Goal: Task Accomplishment & Management: Use online tool/utility

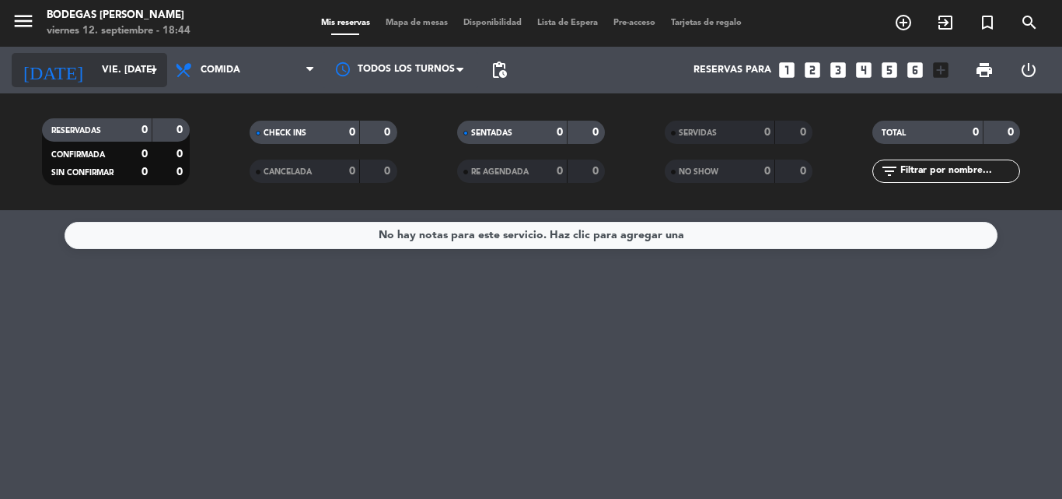
click at [123, 65] on input "vie. [DATE]" at bounding box center [159, 70] width 131 height 26
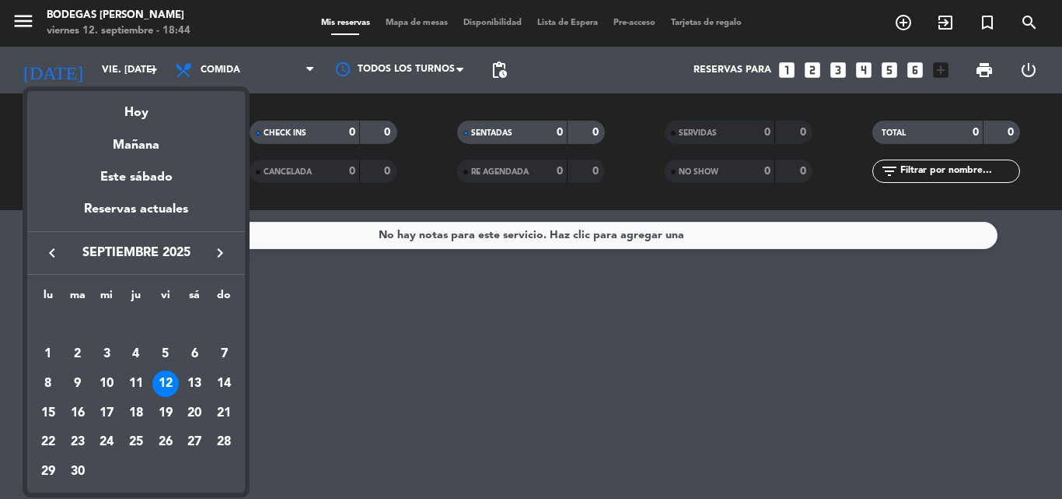
click at [197, 382] on div "13" at bounding box center [194, 383] width 26 height 26
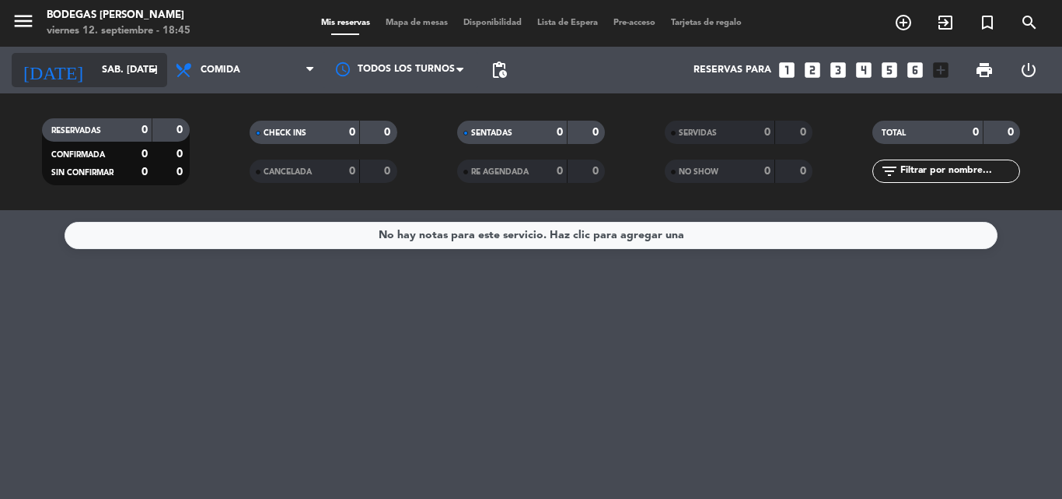
click at [112, 60] on input "sáb. [DATE]" at bounding box center [159, 70] width 131 height 26
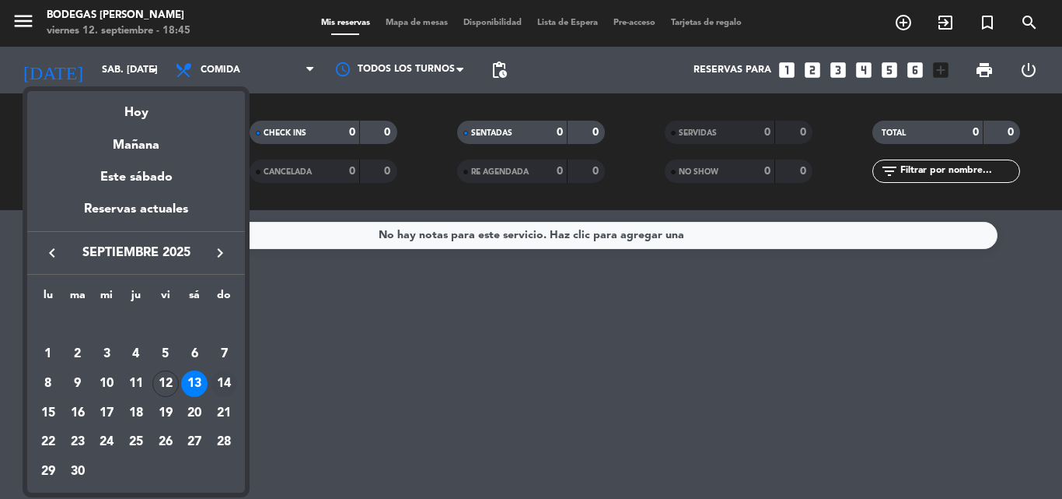
click at [230, 383] on div "14" at bounding box center [224, 383] width 26 height 26
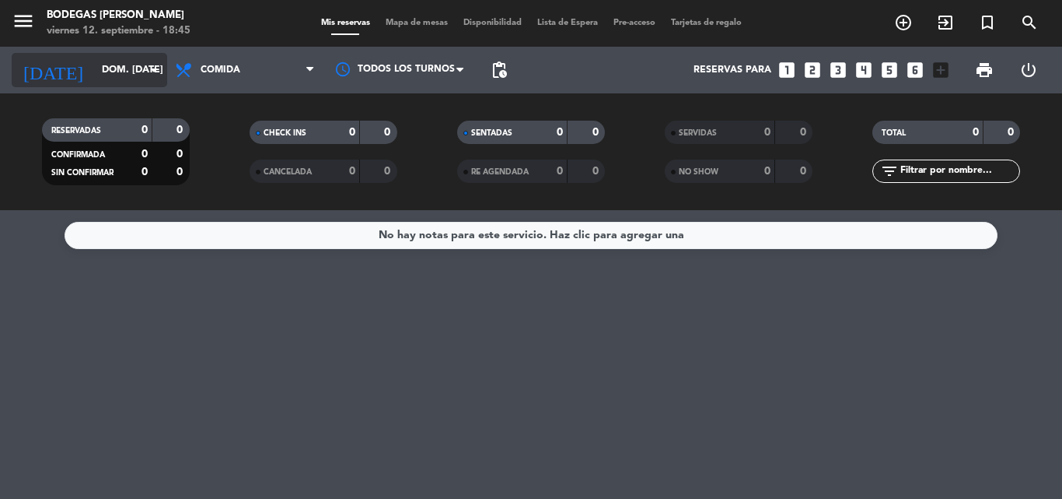
click at [135, 80] on input "dom. [DATE]" at bounding box center [159, 70] width 131 height 26
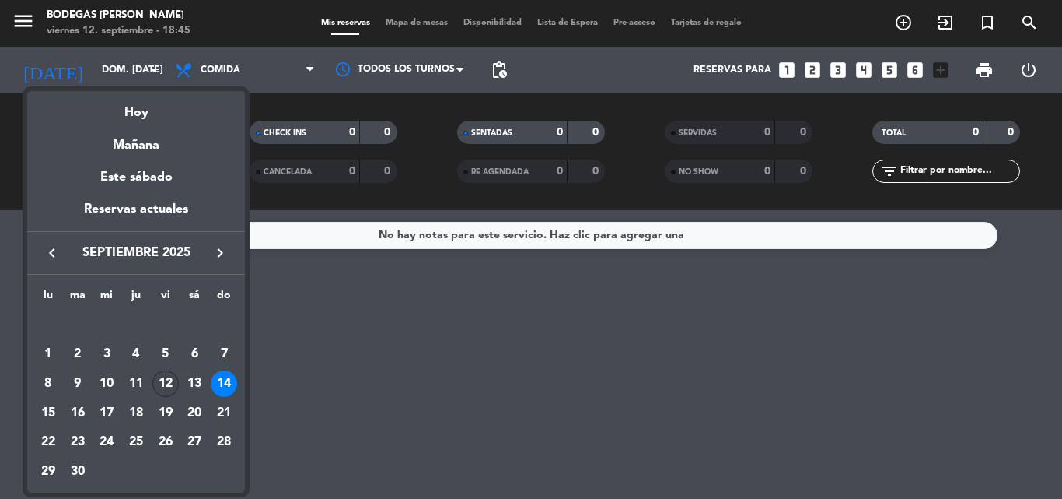
click at [167, 386] on div "12" at bounding box center [165, 383] width 26 height 26
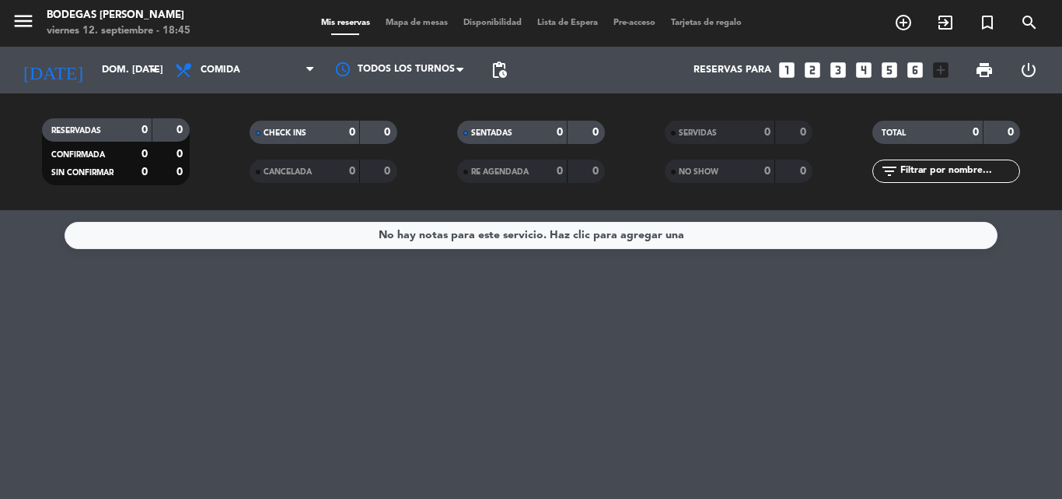
type input "vie. [DATE]"
click at [943, 27] on icon "exit_to_app" at bounding box center [945, 22] width 19 height 19
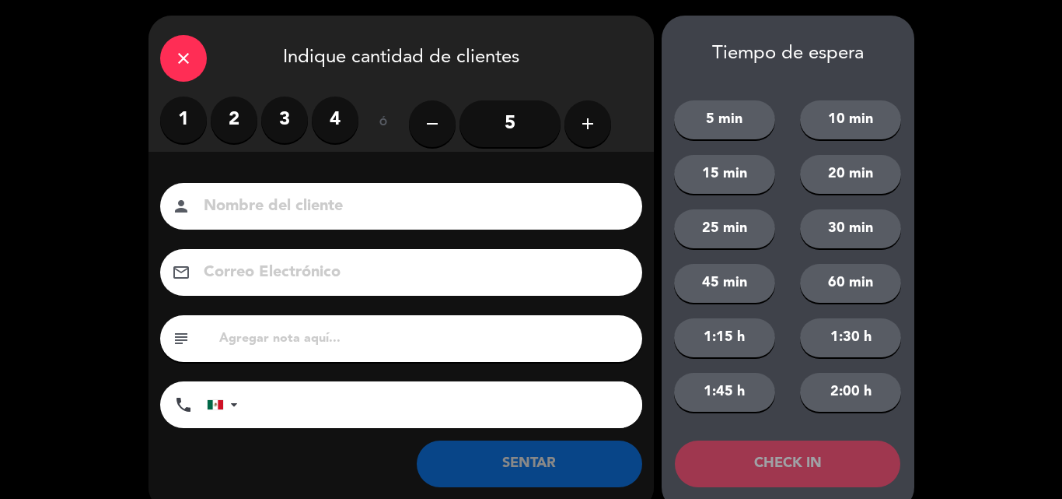
click at [243, 119] on label "2" at bounding box center [234, 119] width 47 height 47
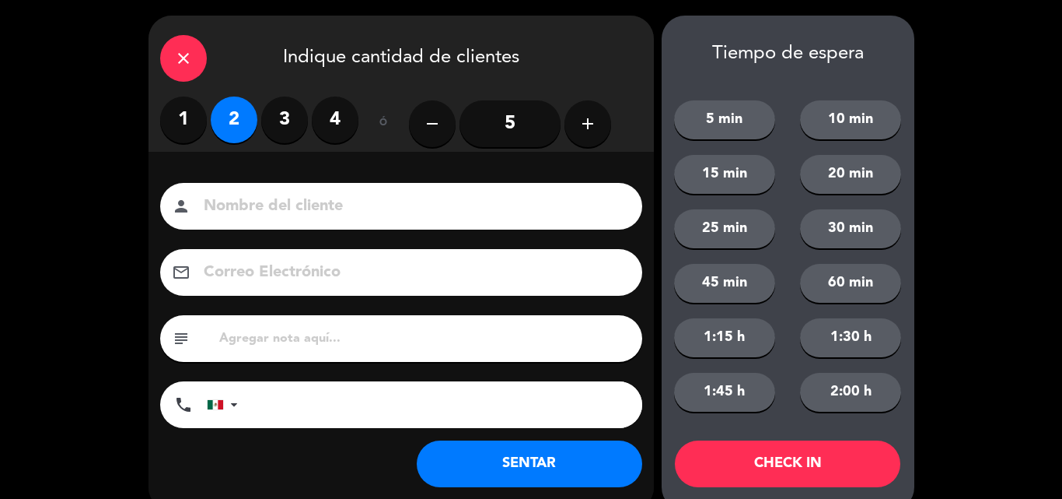
click at [547, 464] on button "SENTAR" at bounding box center [530, 463] width 226 height 47
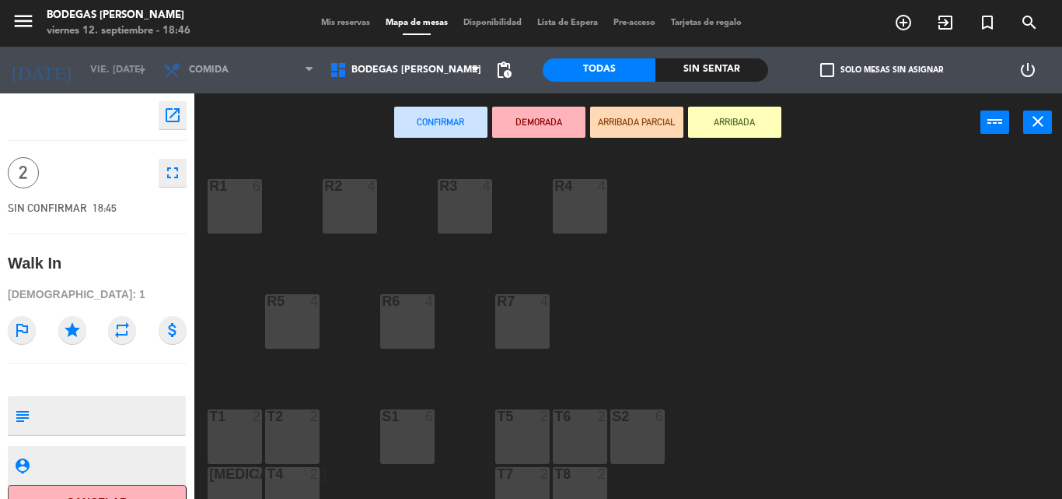
click at [478, 205] on div "R3 4" at bounding box center [465, 206] width 54 height 54
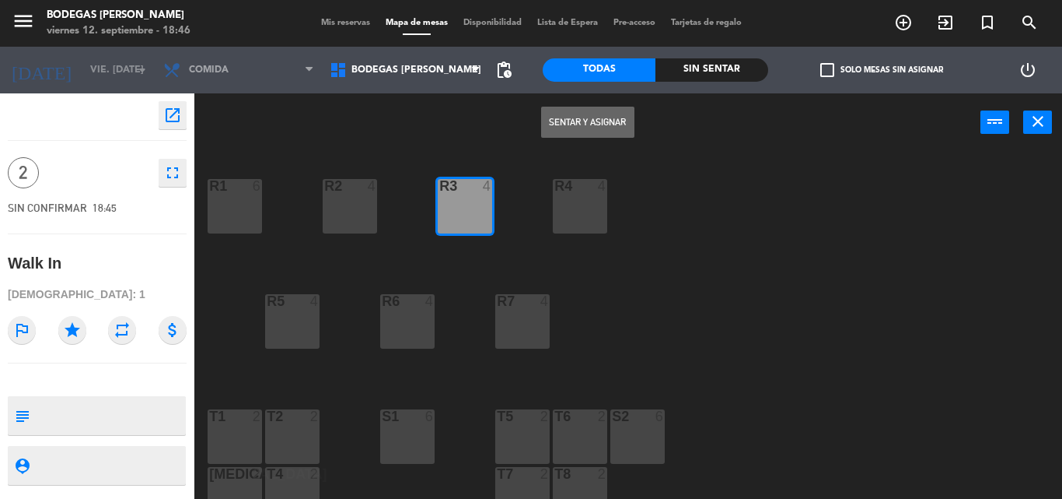
click at [594, 128] on button "Sentar y Asignar" at bounding box center [587, 122] width 93 height 31
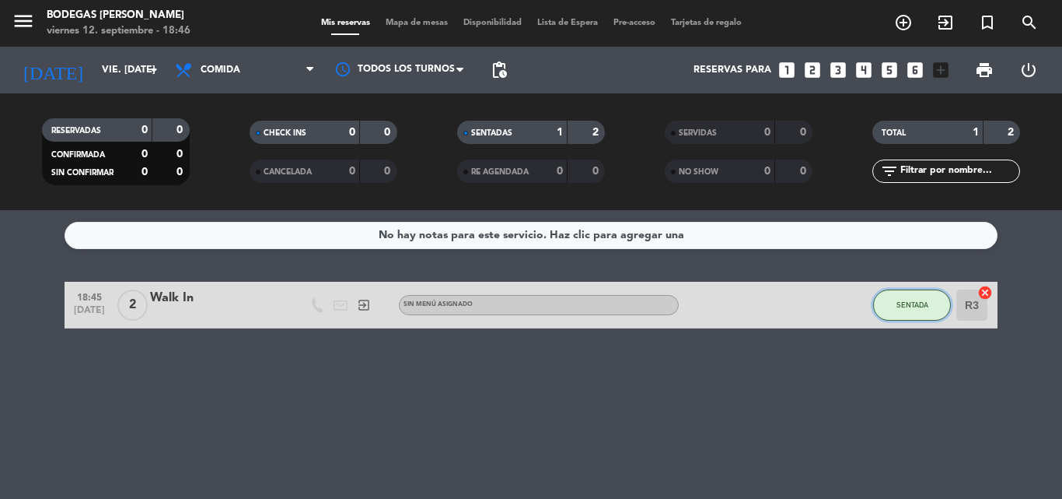
click at [894, 309] on button "SENTADA" at bounding box center [912, 304] width 78 height 31
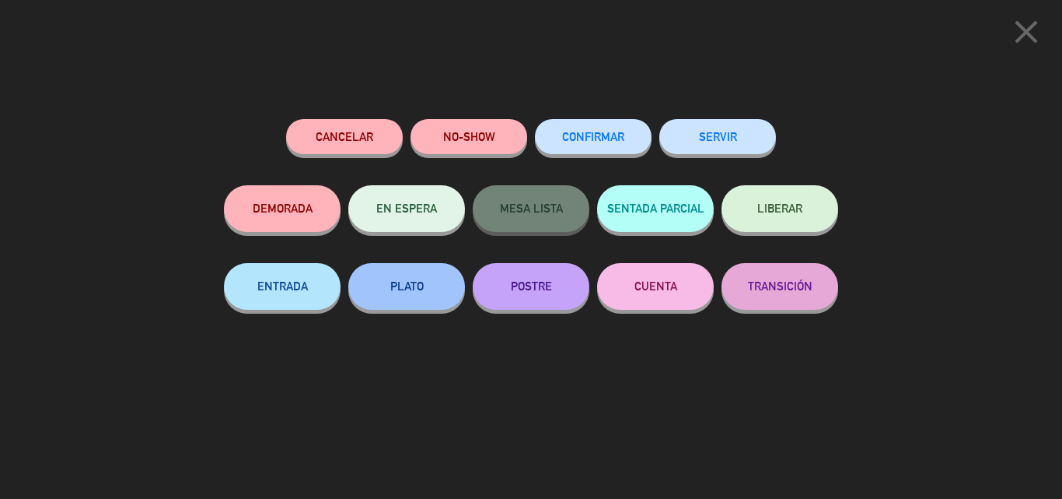
click at [657, 147] on div "Cancelar NO-SHOW CONFIRMAR SERVIR" at bounding box center [531, 152] width 614 height 66
click at [687, 144] on button "SERVIR" at bounding box center [718, 136] width 117 height 35
